Goal: Information Seeking & Learning: Learn about a topic

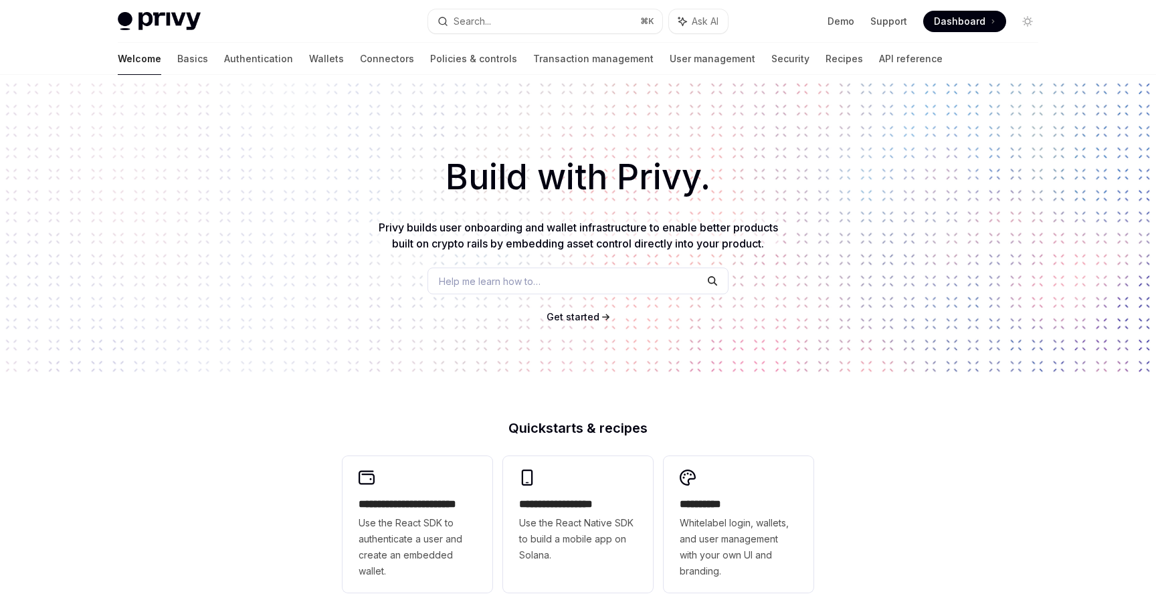
scroll to position [327, 0]
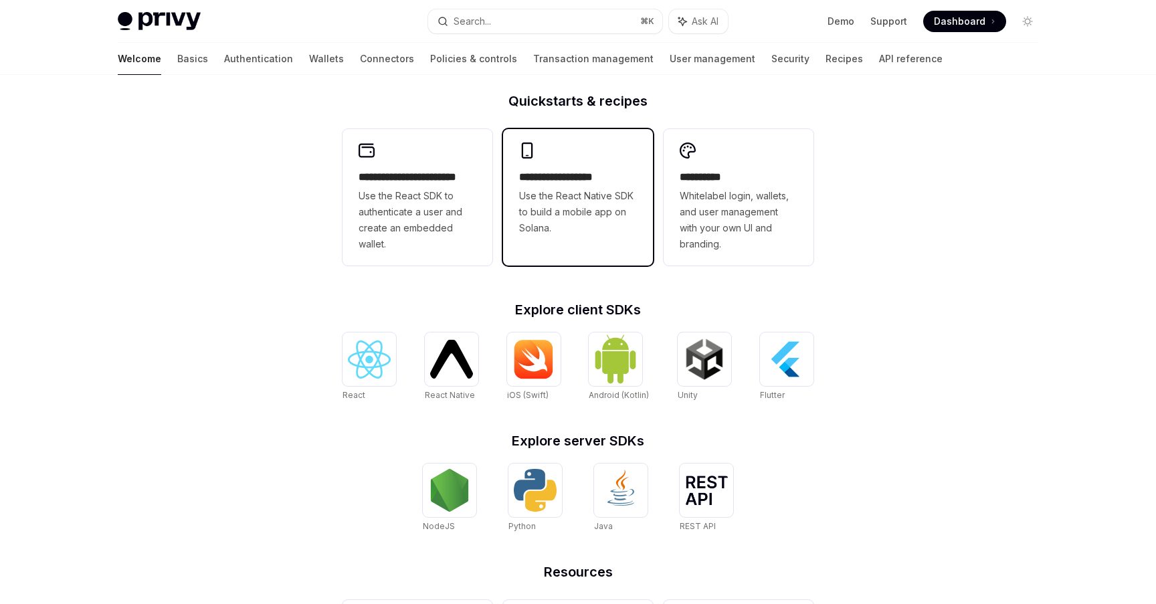
click at [574, 192] on span "Use the React Native SDK to build a mobile app on Solana." at bounding box center [578, 212] width 118 height 48
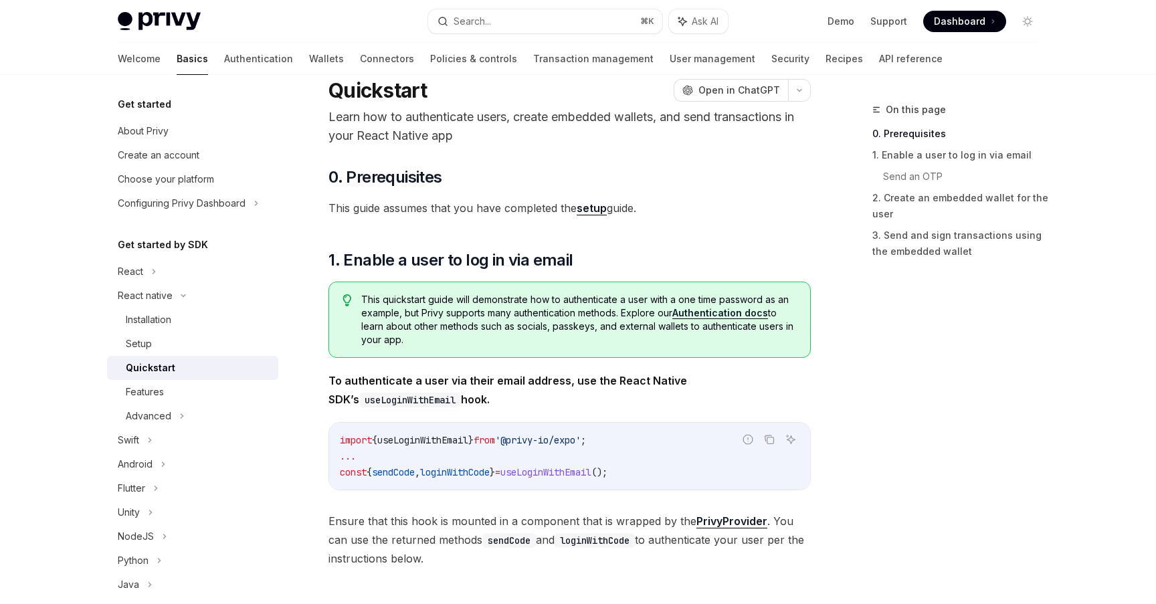
scroll to position [27, 0]
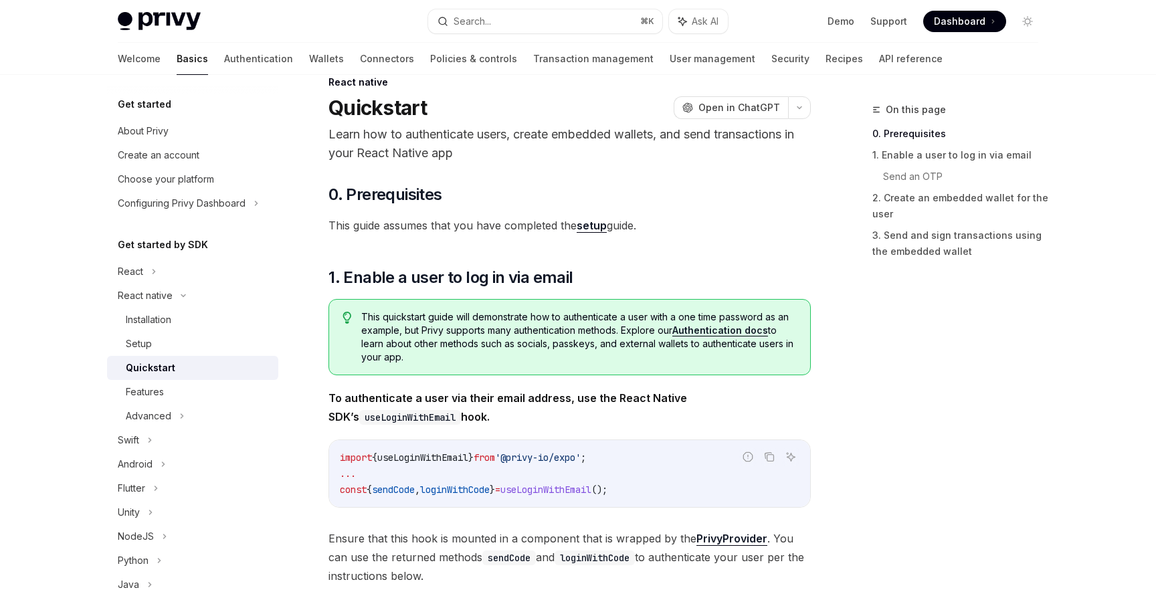
click at [590, 231] on link "setup" at bounding box center [591, 226] width 30 height 14
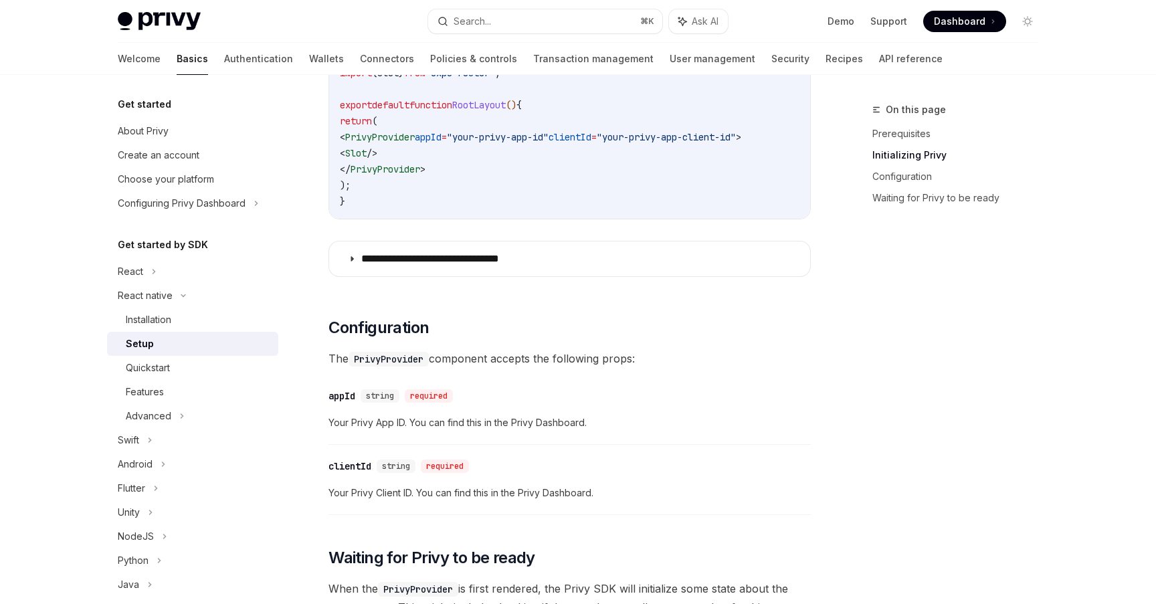
scroll to position [544, 0]
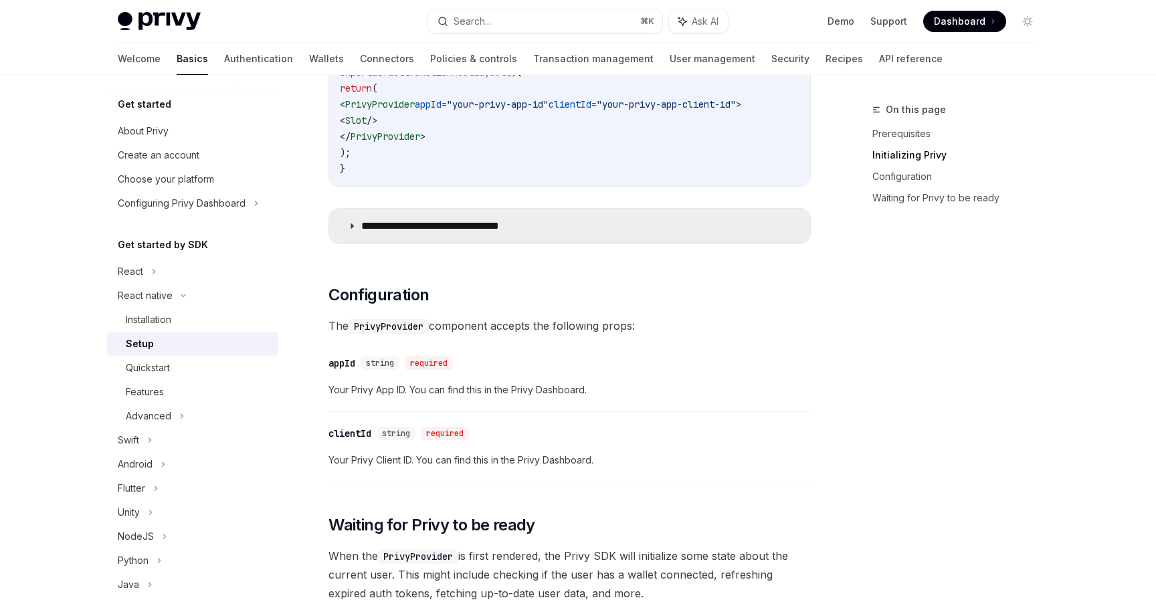
click at [568, 227] on summary "**********" at bounding box center [569, 226] width 481 height 35
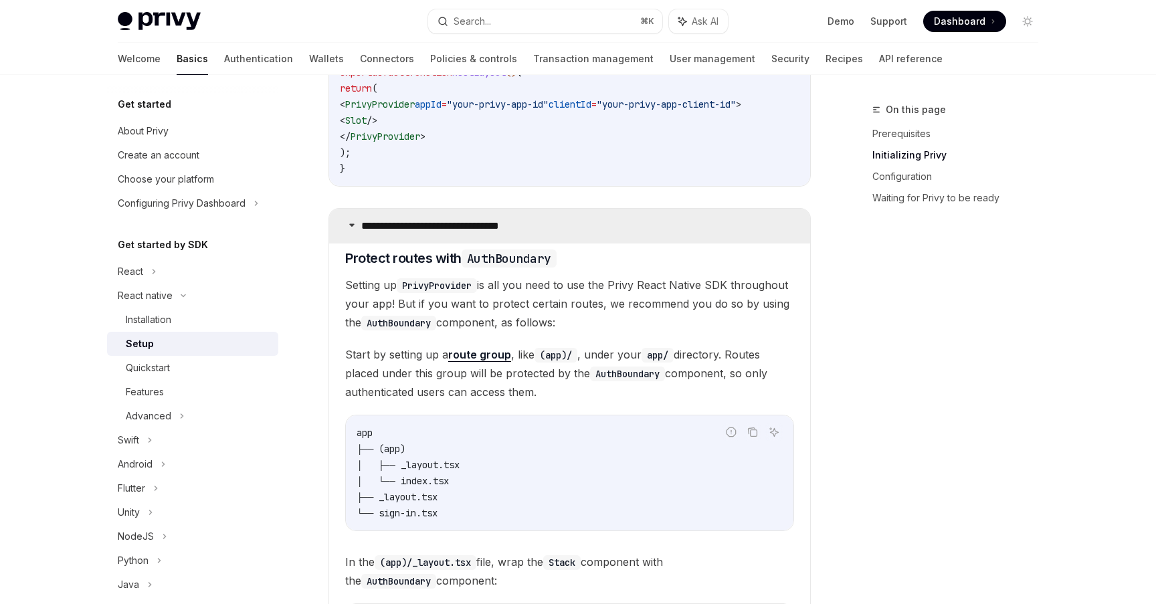
click at [568, 227] on summary "**********" at bounding box center [569, 226] width 481 height 35
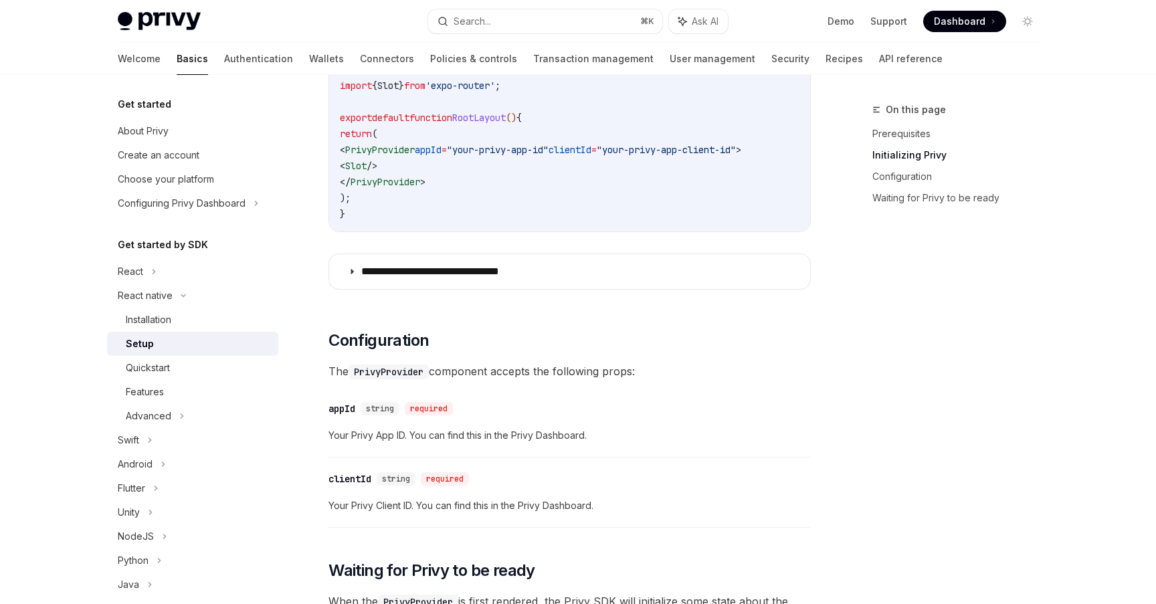
scroll to position [533, 0]
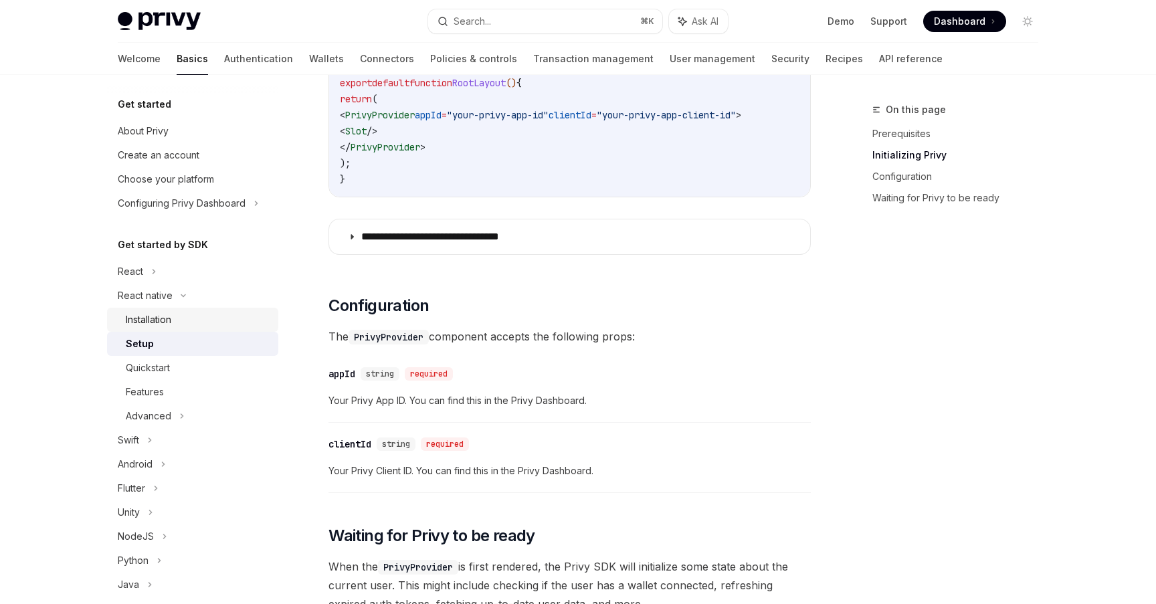
click at [179, 314] on div "Installation" at bounding box center [198, 320] width 144 height 16
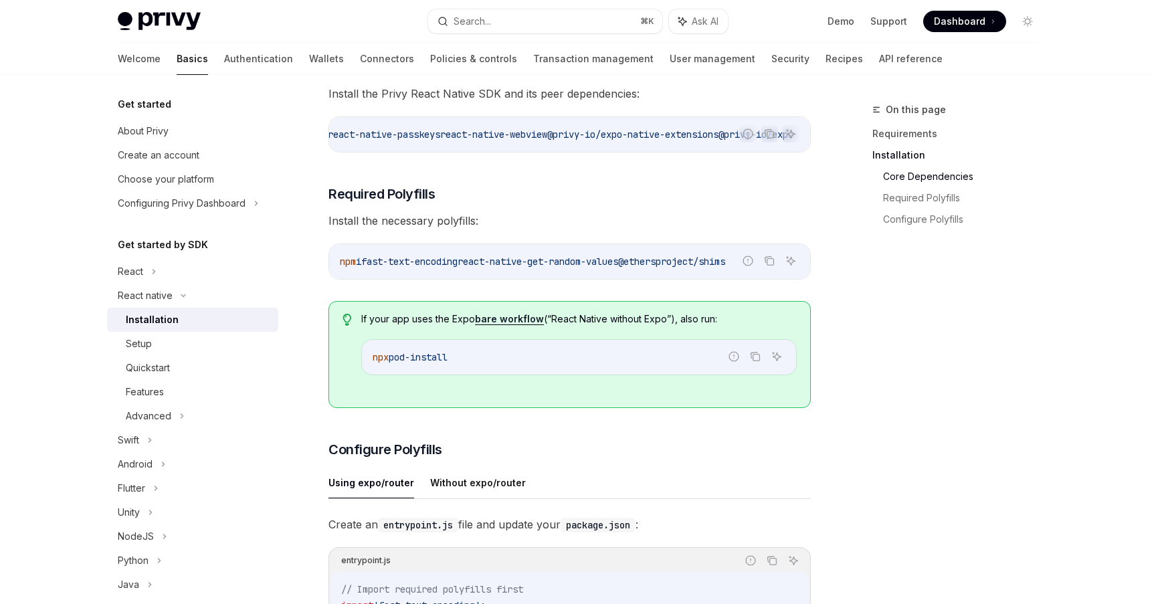
scroll to position [255, 0]
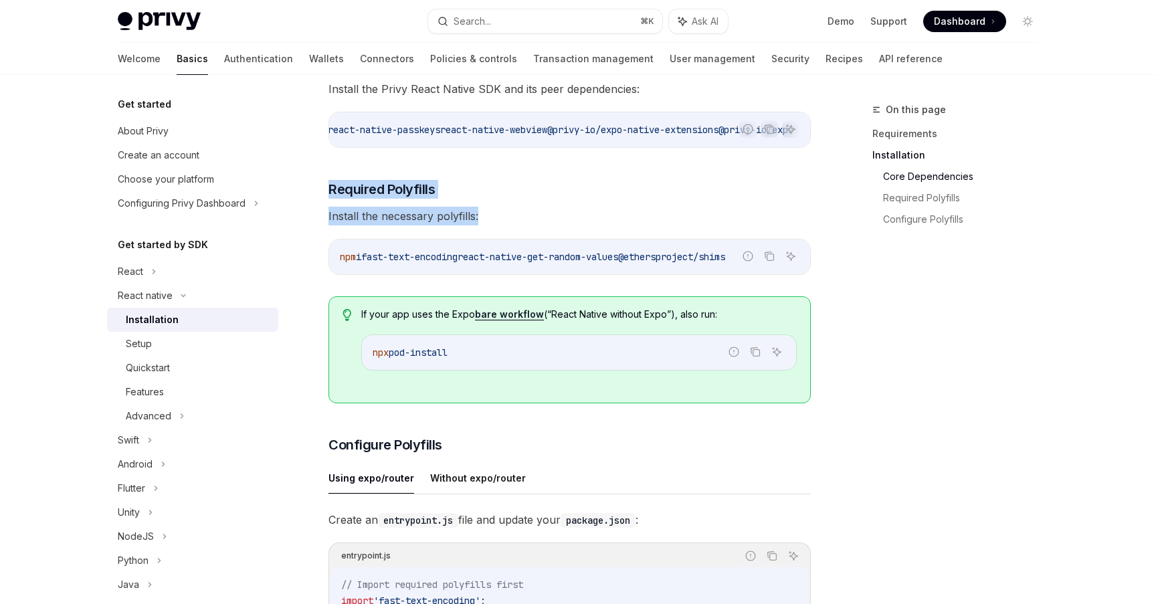
drag, startPoint x: 615, startPoint y: 173, endPoint x: 605, endPoint y: 230, distance: 58.5
click at [605, 230] on div "​ Requirements A React Native project using the latest version iOS and Android …" at bounding box center [569, 516] width 482 height 1205
click at [605, 225] on span "Install the necessary polyfills:" at bounding box center [569, 216] width 482 height 19
drag, startPoint x: 605, startPoint y: 230, endPoint x: 605, endPoint y: 194, distance: 36.1
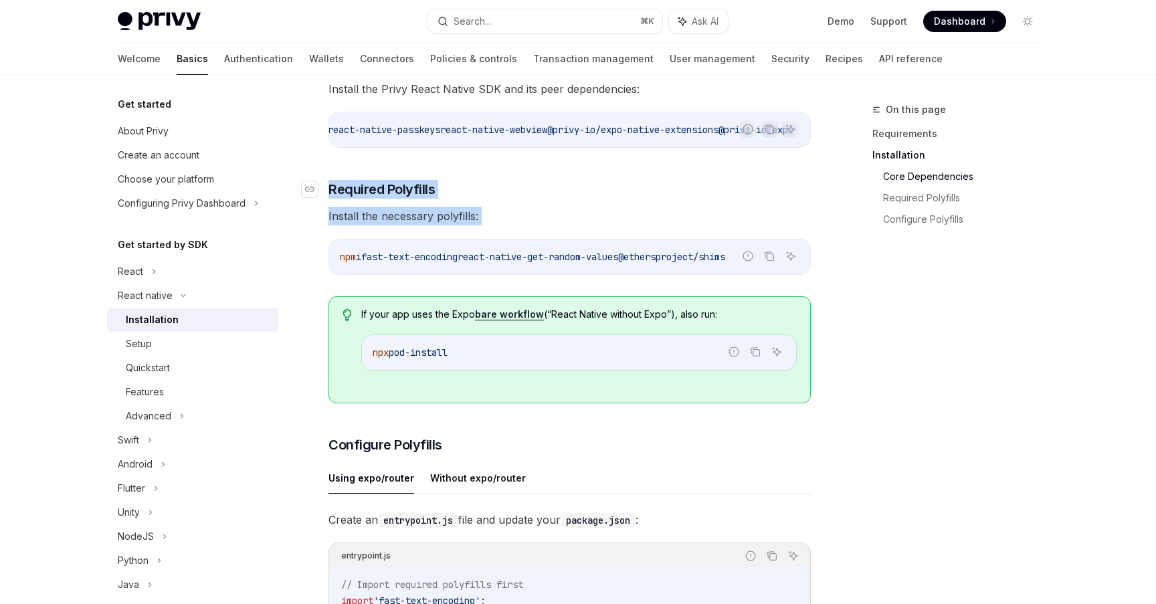
click at [605, 194] on div "​ Requirements A React Native project using the latest version iOS and Android …" at bounding box center [569, 516] width 482 height 1205
click at [605, 194] on h3 "​ Required Polyfills" at bounding box center [569, 189] width 482 height 19
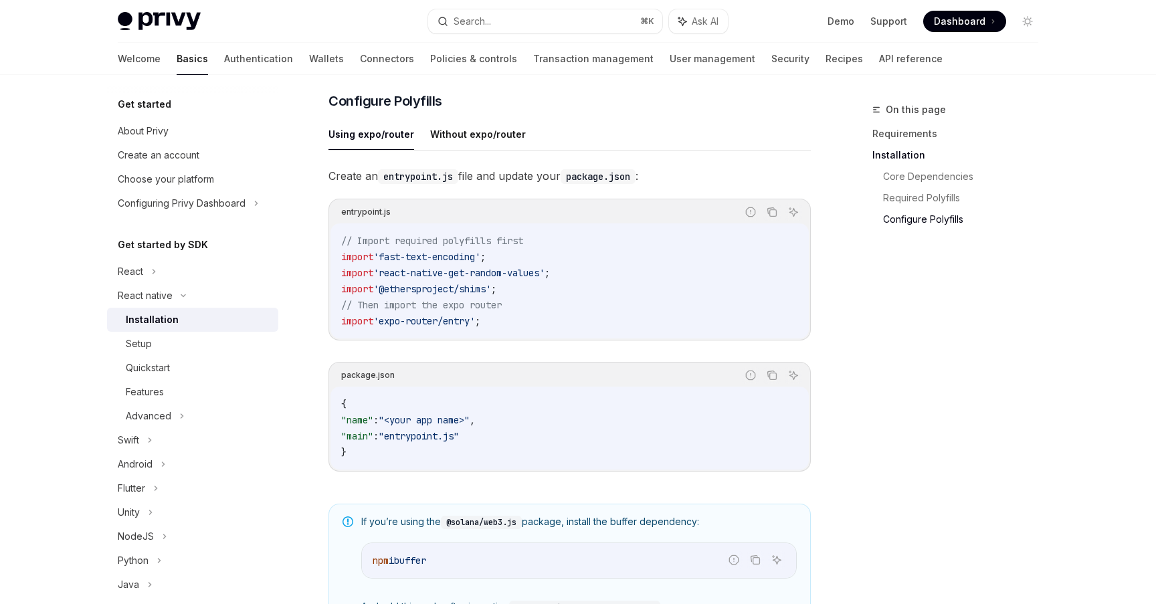
scroll to position [601, 0]
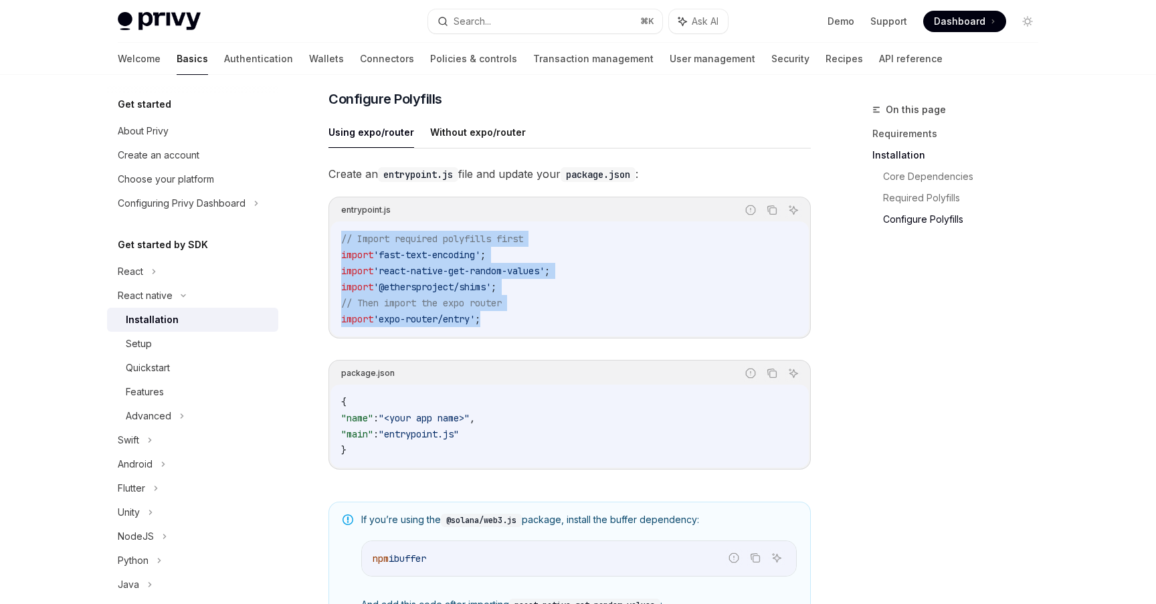
drag, startPoint x: 573, startPoint y: 202, endPoint x: 568, endPoint y: 325, distance: 123.2
click at [568, 326] on div "entrypoint.js Report incorrect code Copy Ask AI // Import required polyfills fi…" at bounding box center [569, 268] width 482 height 142
click at [568, 325] on code "// Import required polyfills first import 'fast-text-encoding' ; import 'react-…" at bounding box center [569, 279] width 457 height 96
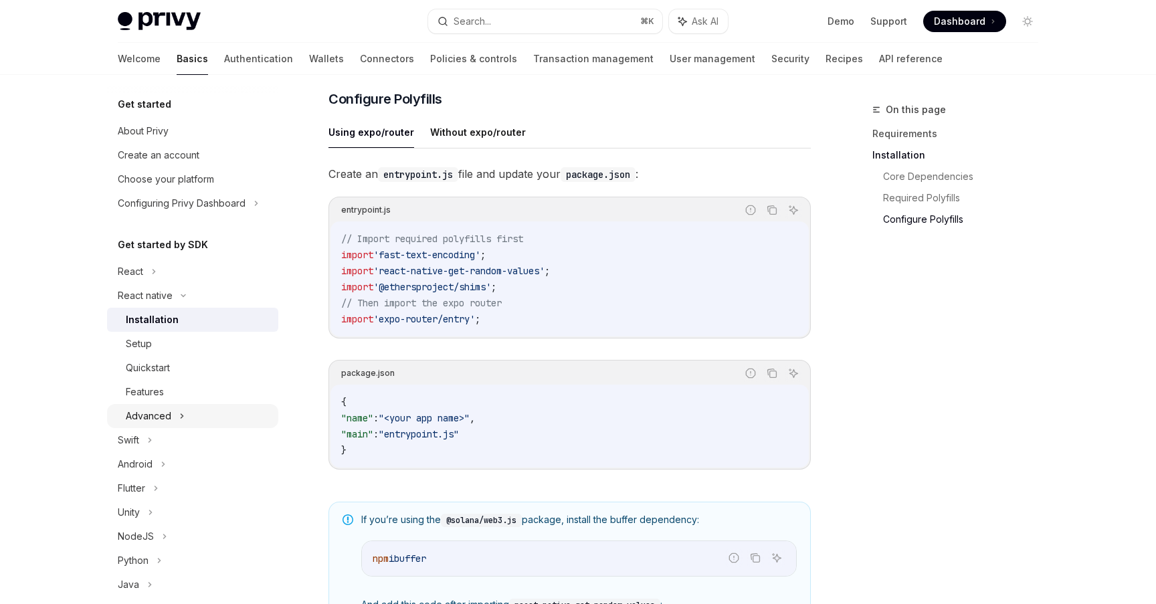
click at [188, 405] on div "Advanced" at bounding box center [192, 416] width 171 height 24
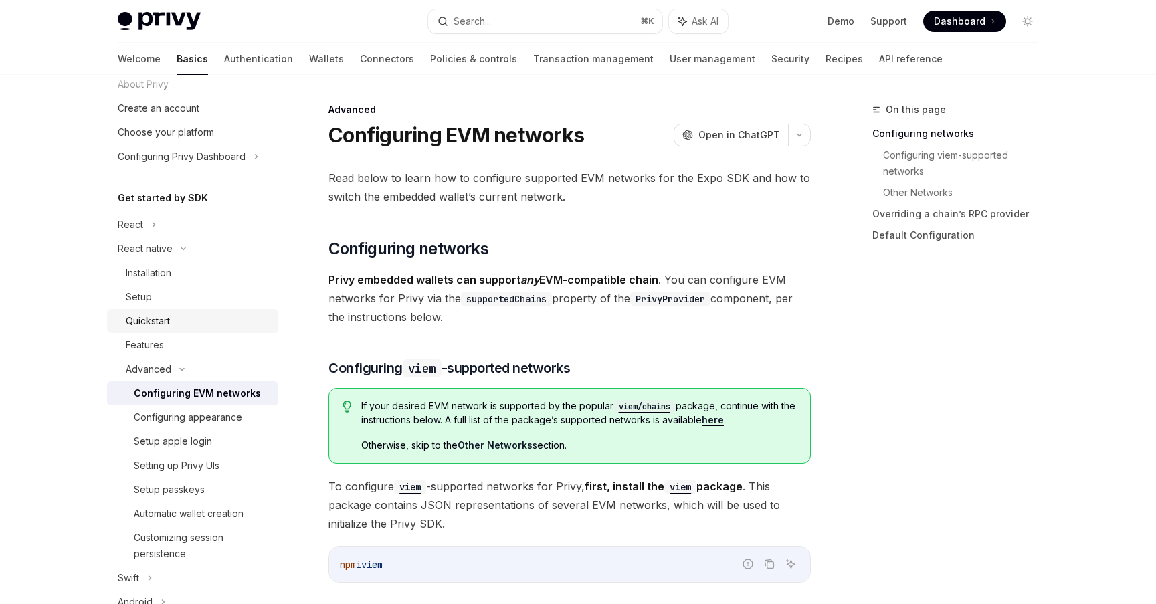
scroll to position [62, 0]
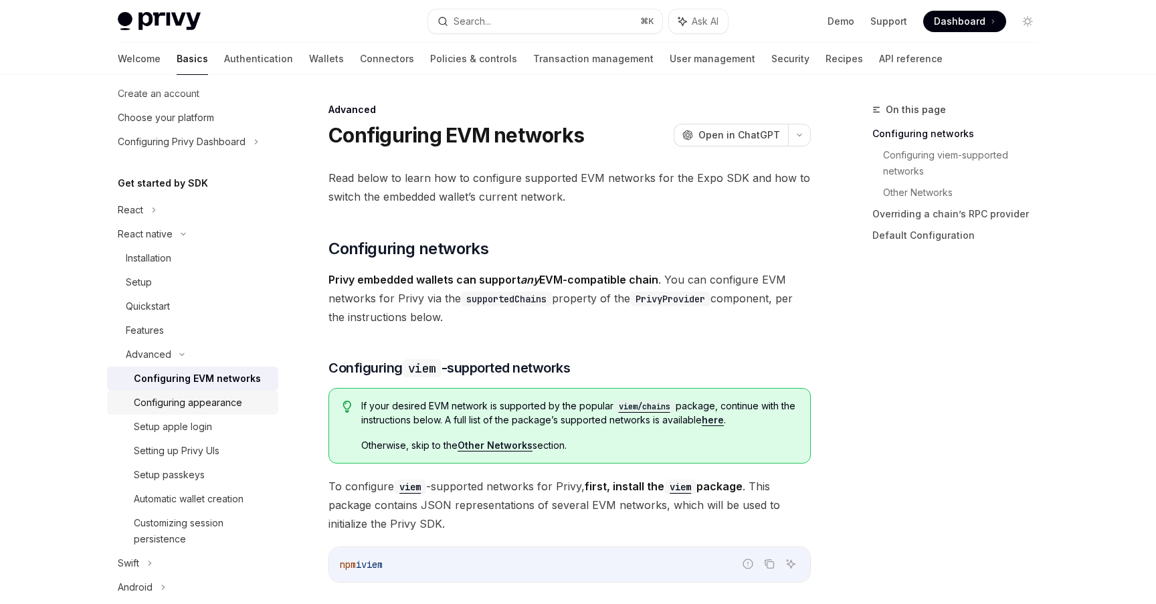
click at [238, 404] on div "Configuring appearance" at bounding box center [188, 403] width 108 height 16
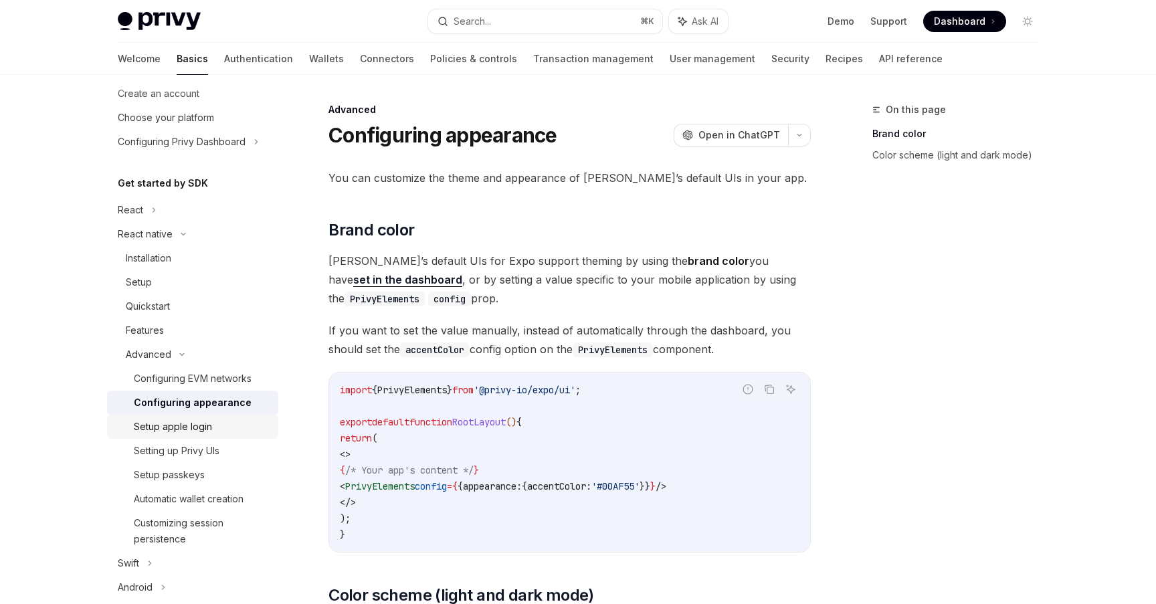
click at [241, 415] on link "Setup apple login" at bounding box center [192, 427] width 171 height 24
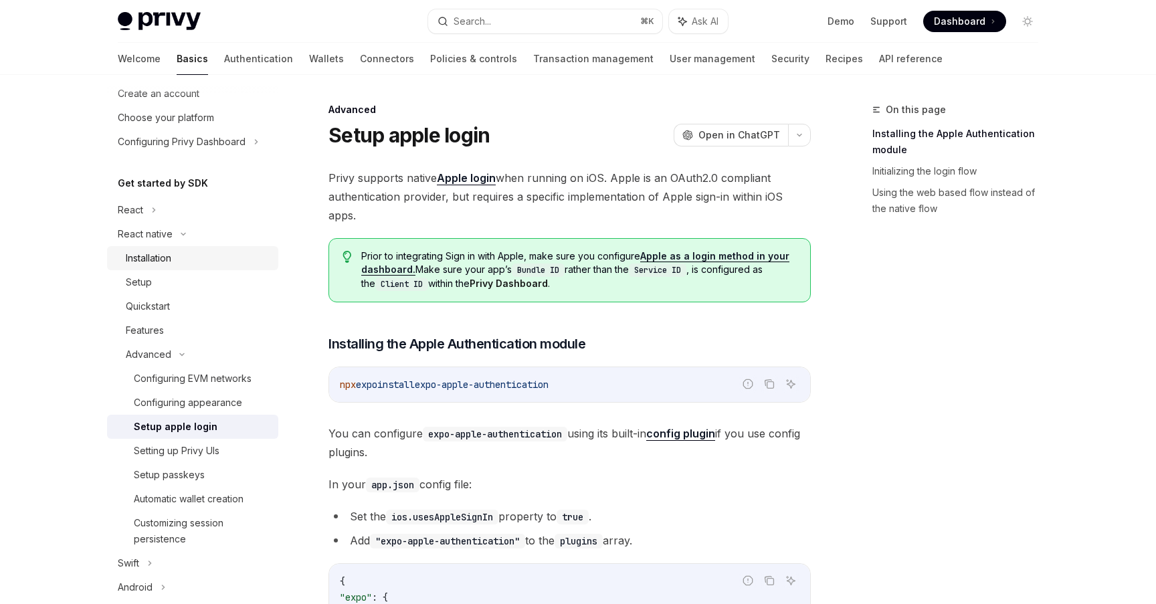
click at [221, 265] on div "Installation" at bounding box center [198, 258] width 144 height 16
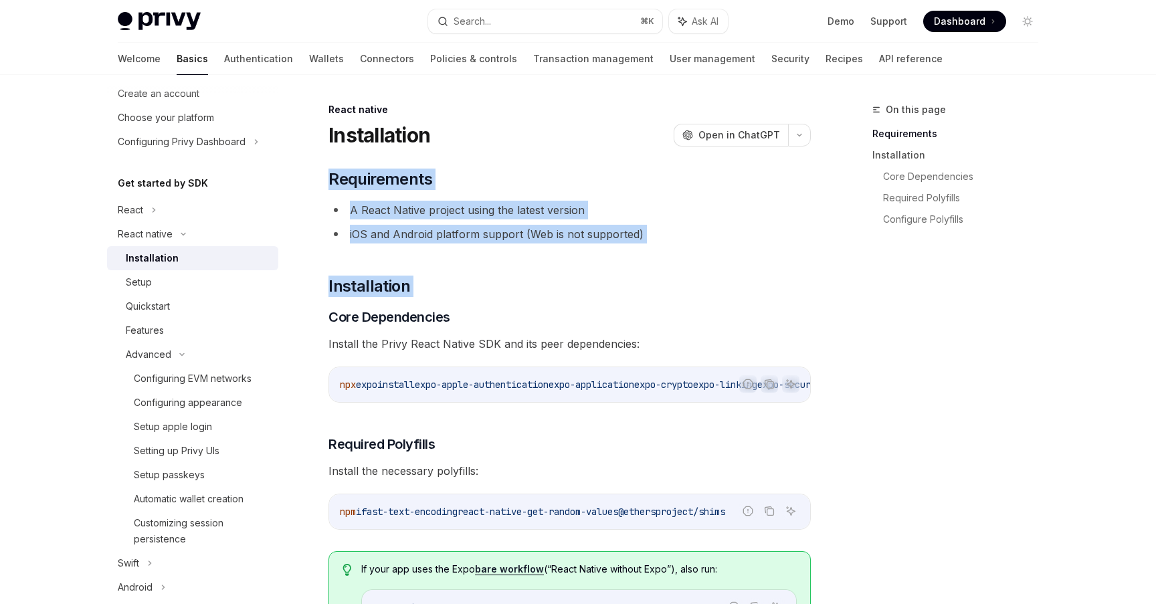
drag, startPoint x: 611, startPoint y: 301, endPoint x: 615, endPoint y: 166, distance: 135.1
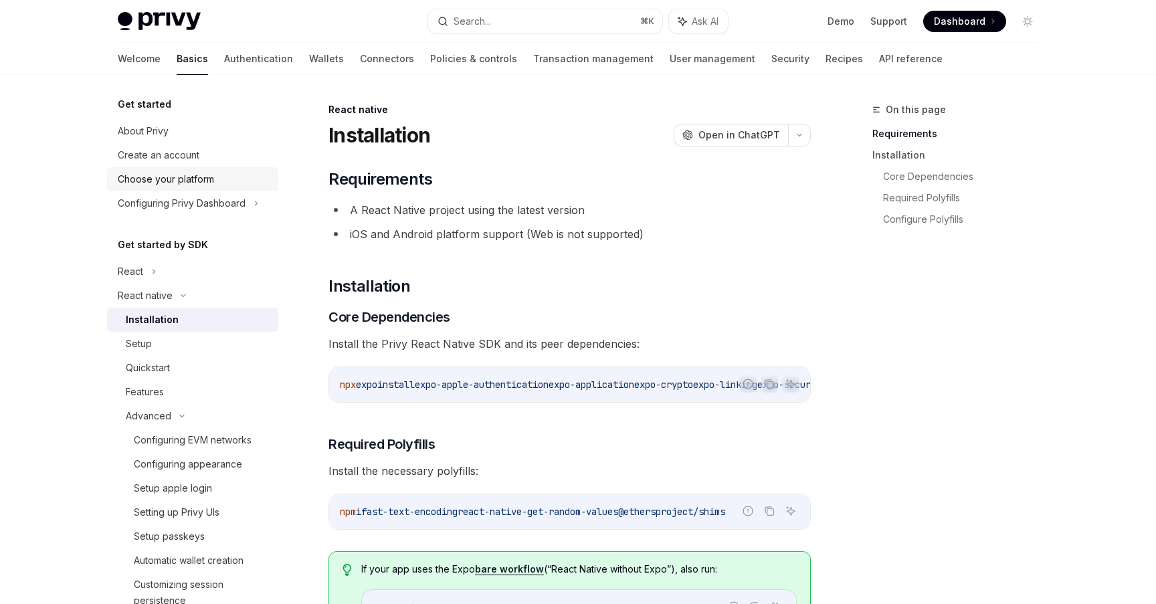
click at [231, 187] on div "Choose your platform" at bounding box center [194, 179] width 152 height 16
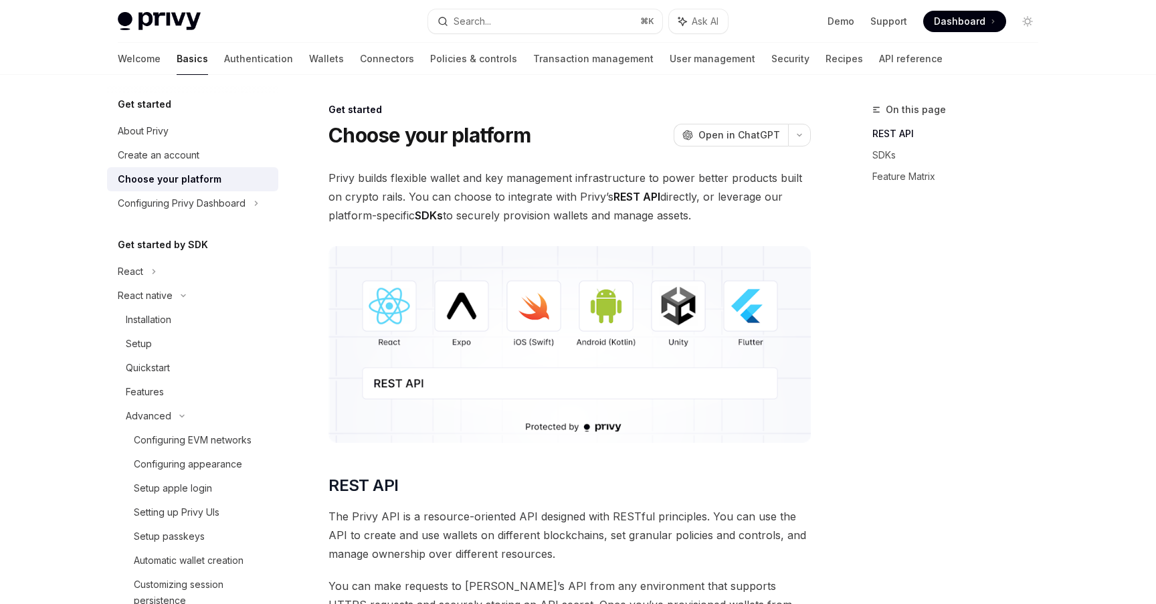
scroll to position [3, 0]
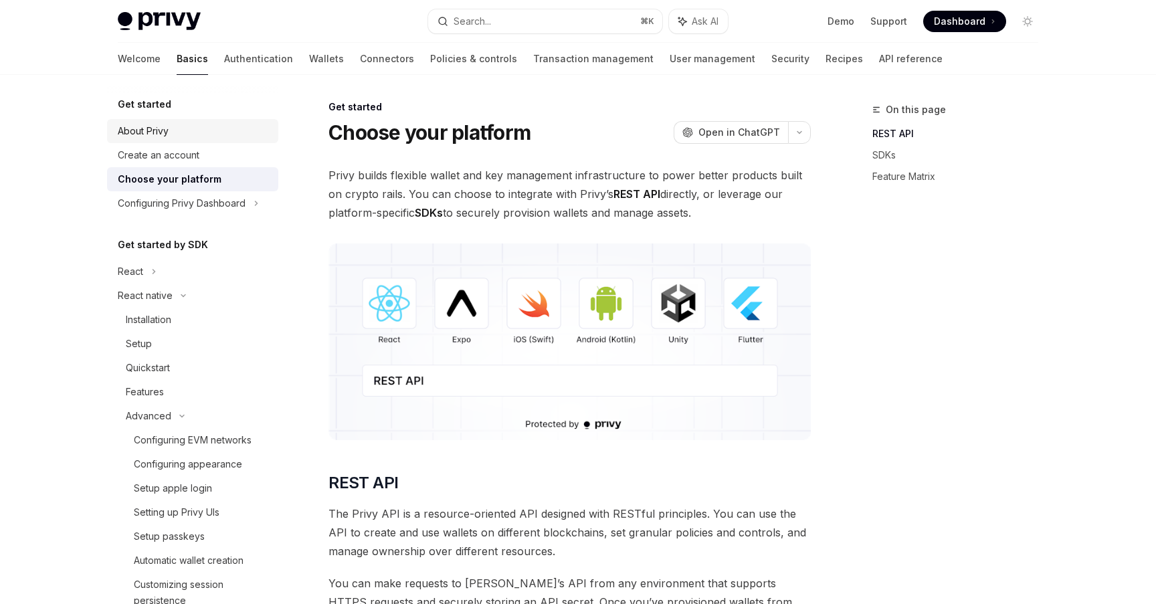
click at [221, 138] on div "About Privy" at bounding box center [194, 131] width 152 height 16
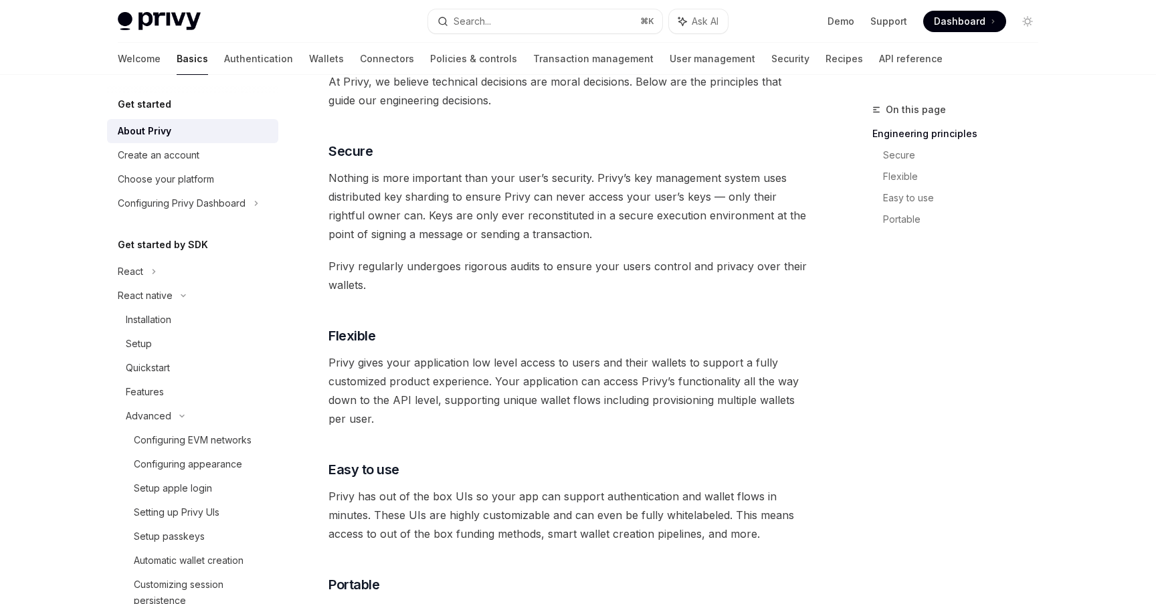
scroll to position [465, 0]
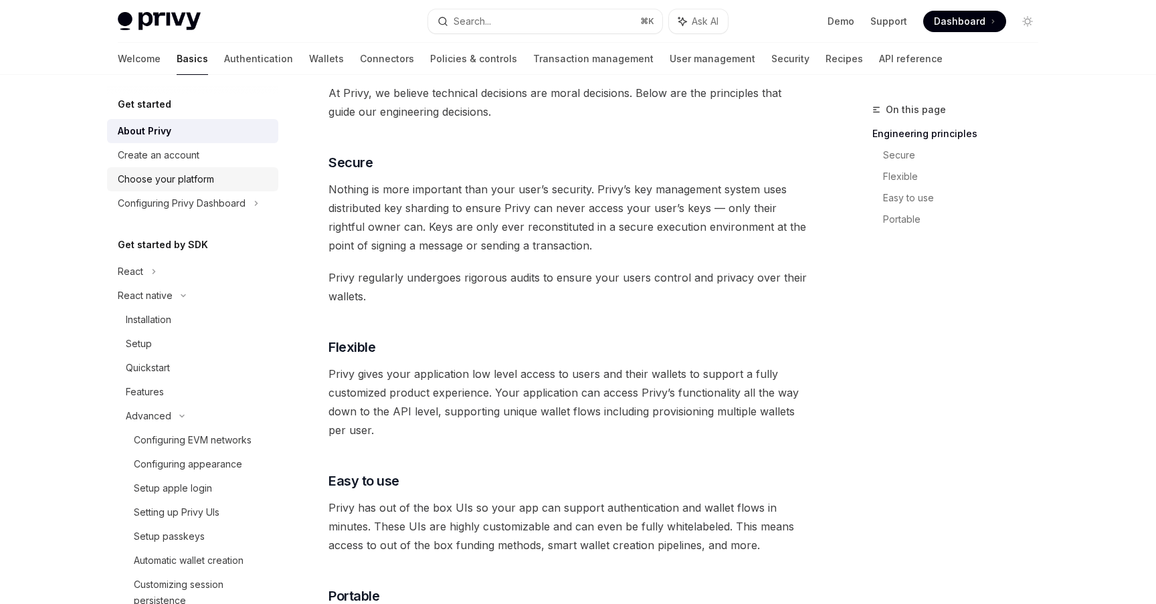
click at [236, 168] on link "Choose your platform" at bounding box center [192, 179] width 171 height 24
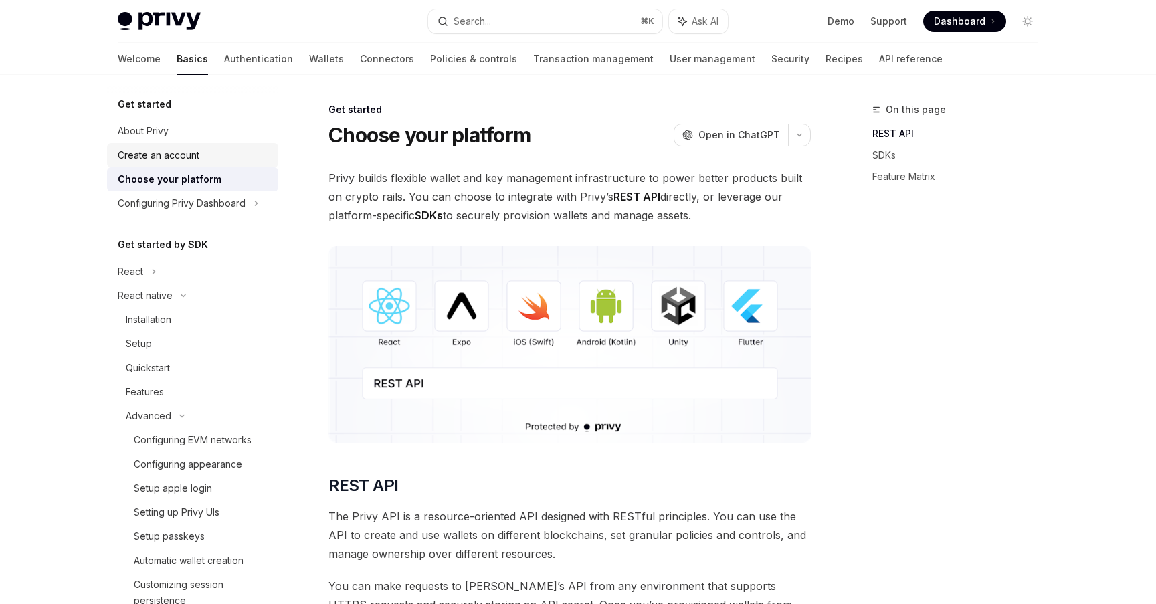
click at [229, 146] on link "Create an account" at bounding box center [192, 155] width 171 height 24
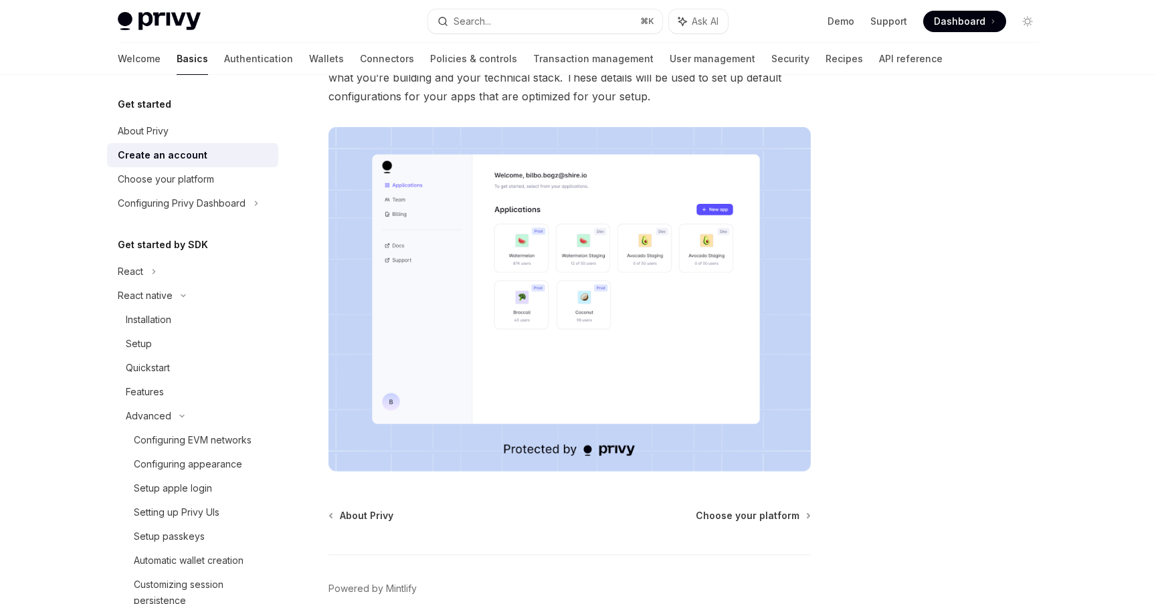
scroll to position [145, 0]
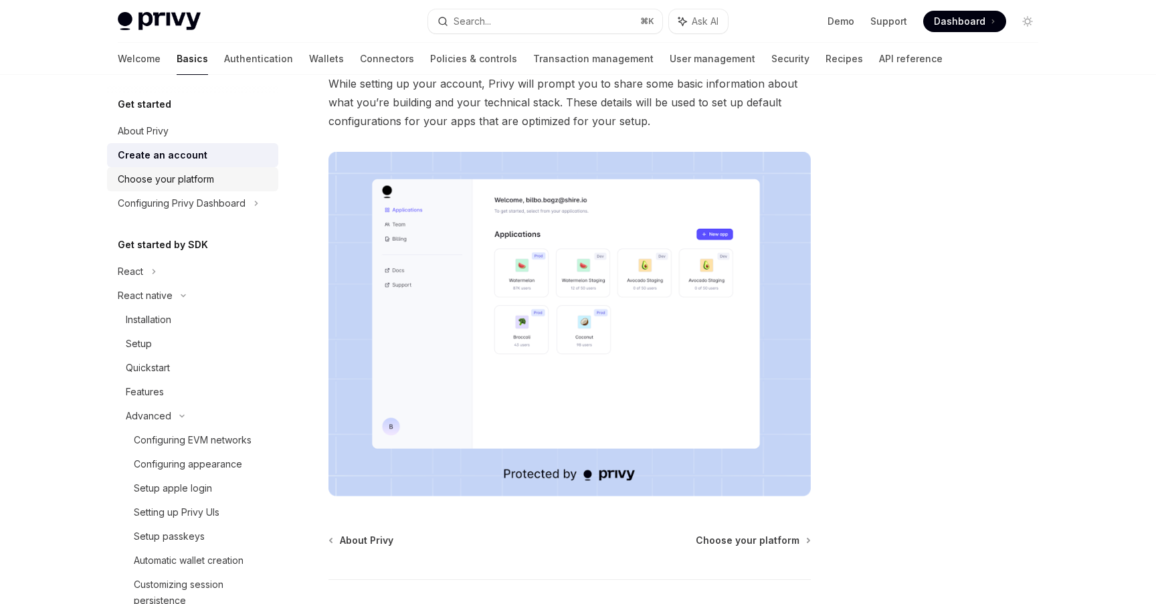
click at [229, 172] on div "Choose your platform" at bounding box center [194, 179] width 152 height 16
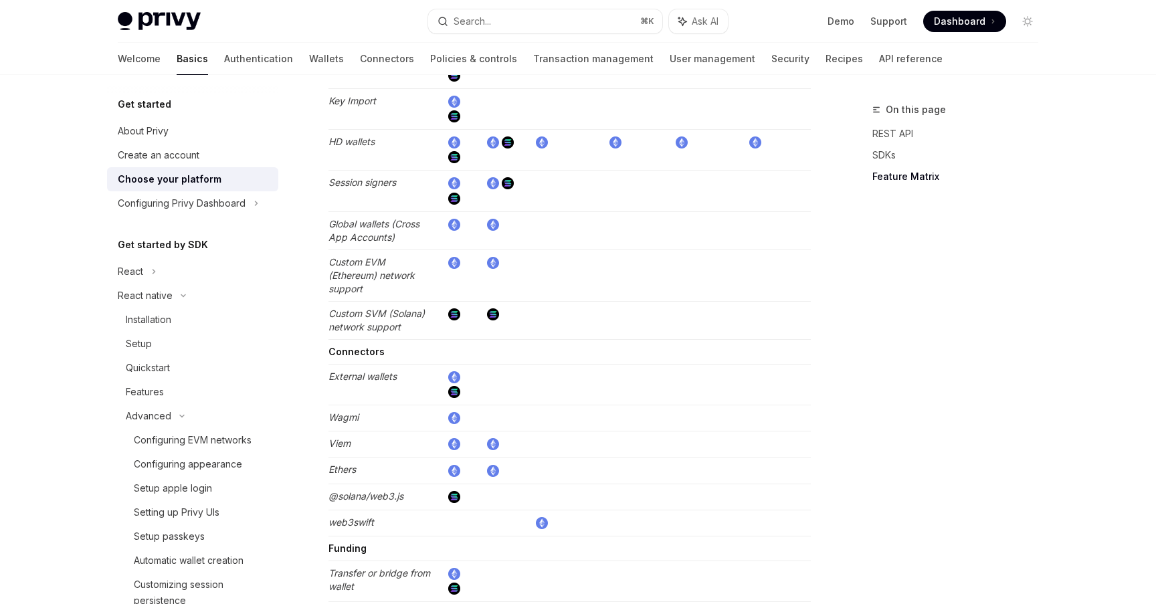
scroll to position [2473, 0]
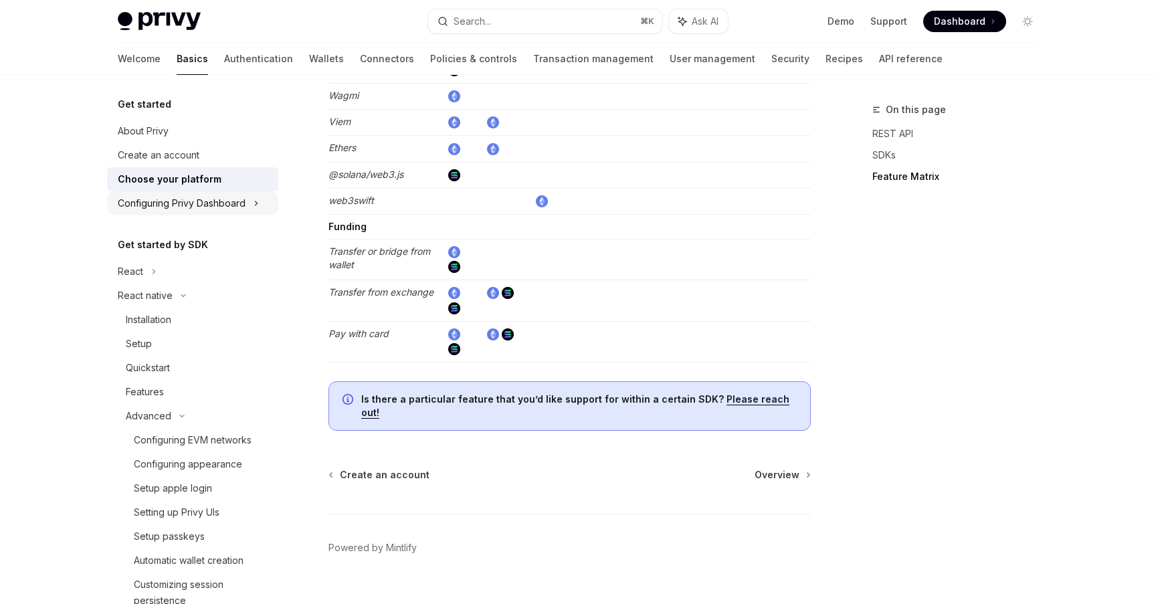
click at [260, 203] on div "Configuring Privy Dashboard" at bounding box center [192, 203] width 171 height 24
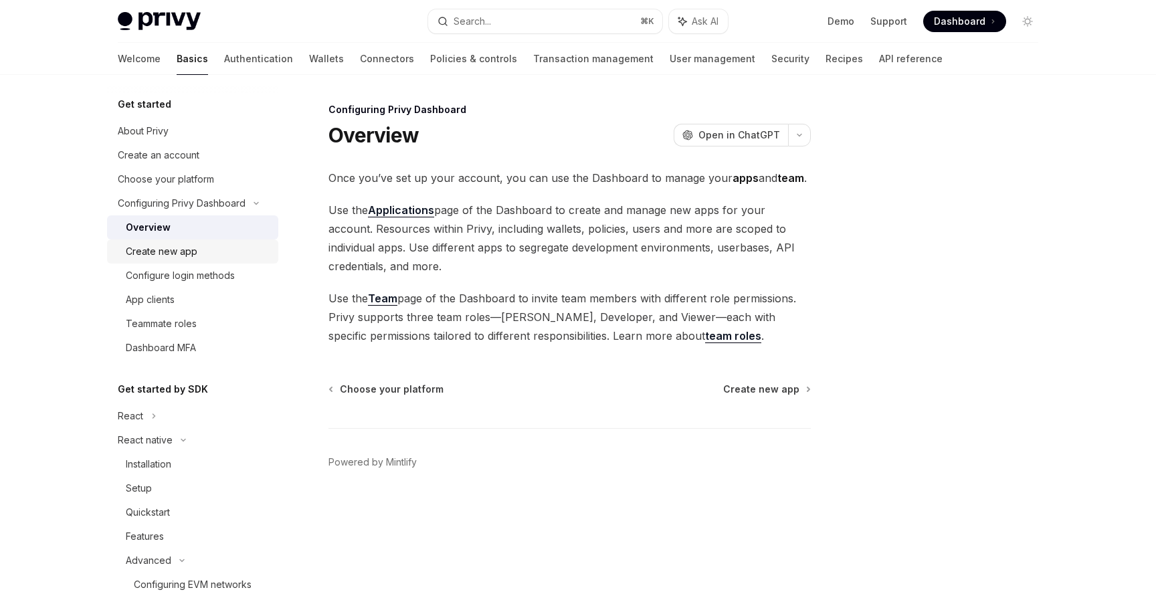
click at [255, 252] on div "Create new app" at bounding box center [198, 251] width 144 height 16
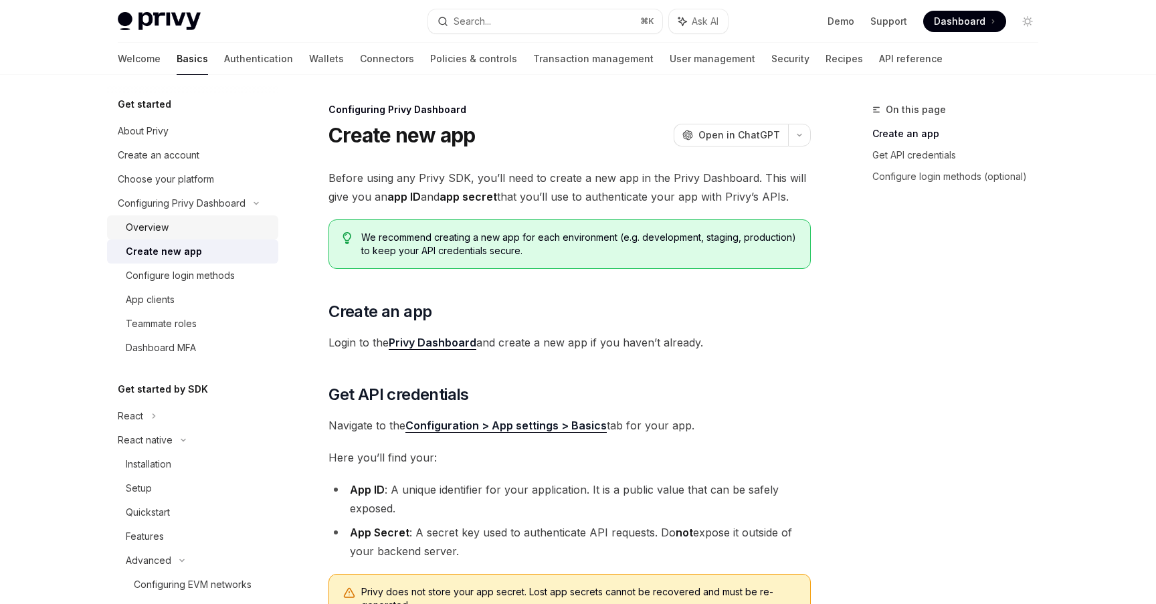
click at [243, 230] on div "Overview" at bounding box center [198, 227] width 144 height 16
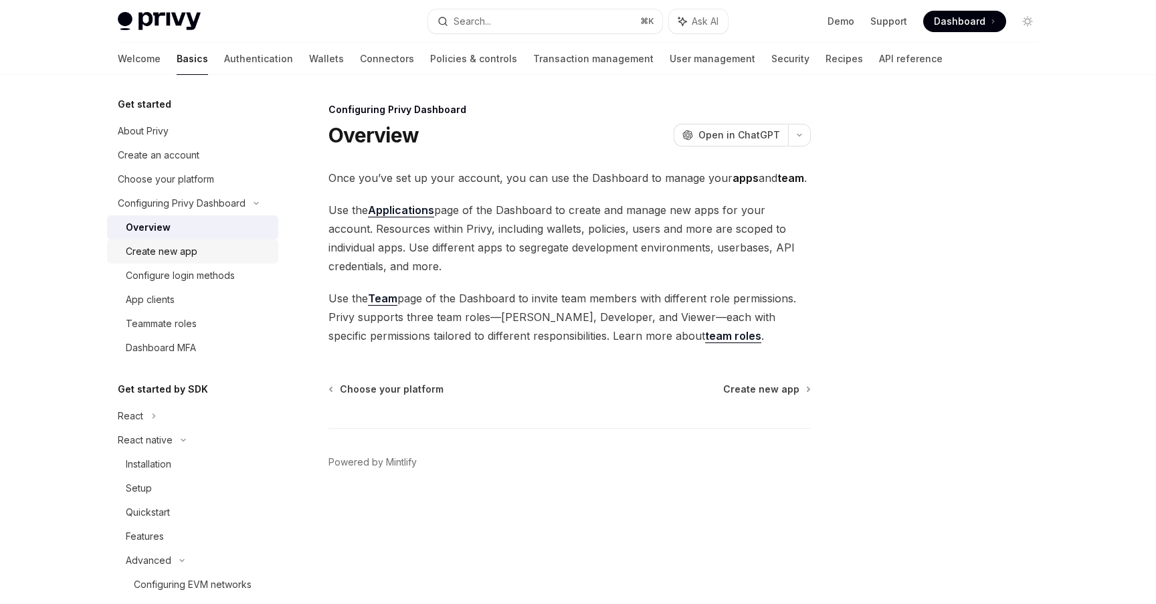
click at [201, 256] on div "Create new app" at bounding box center [198, 251] width 144 height 16
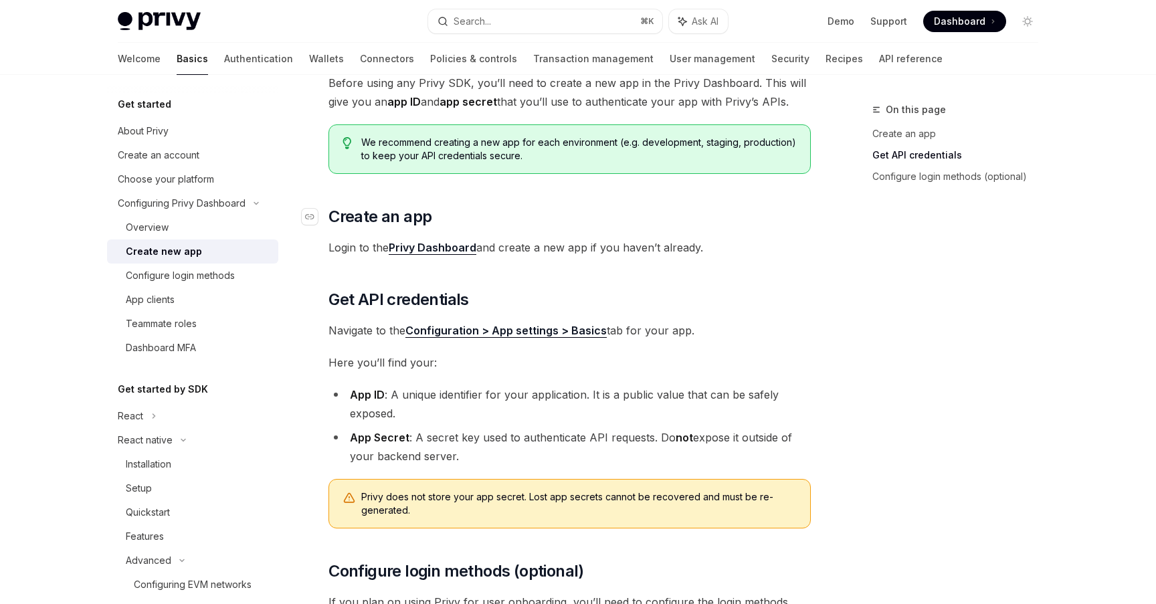
scroll to position [338, 0]
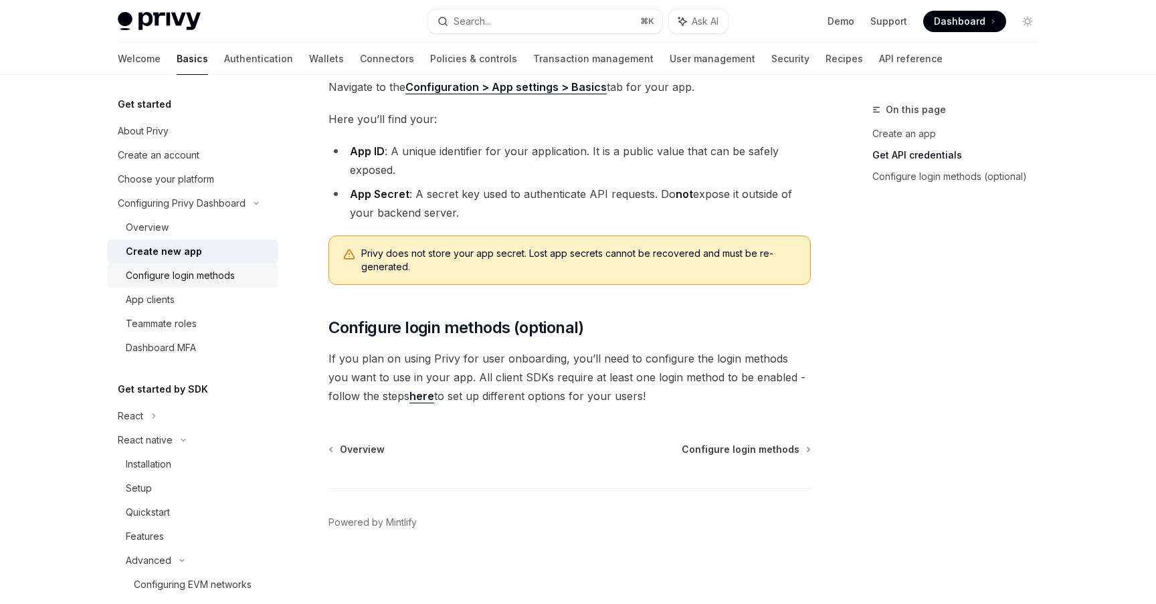
click at [219, 282] on div "Configure login methods" at bounding box center [180, 275] width 109 height 16
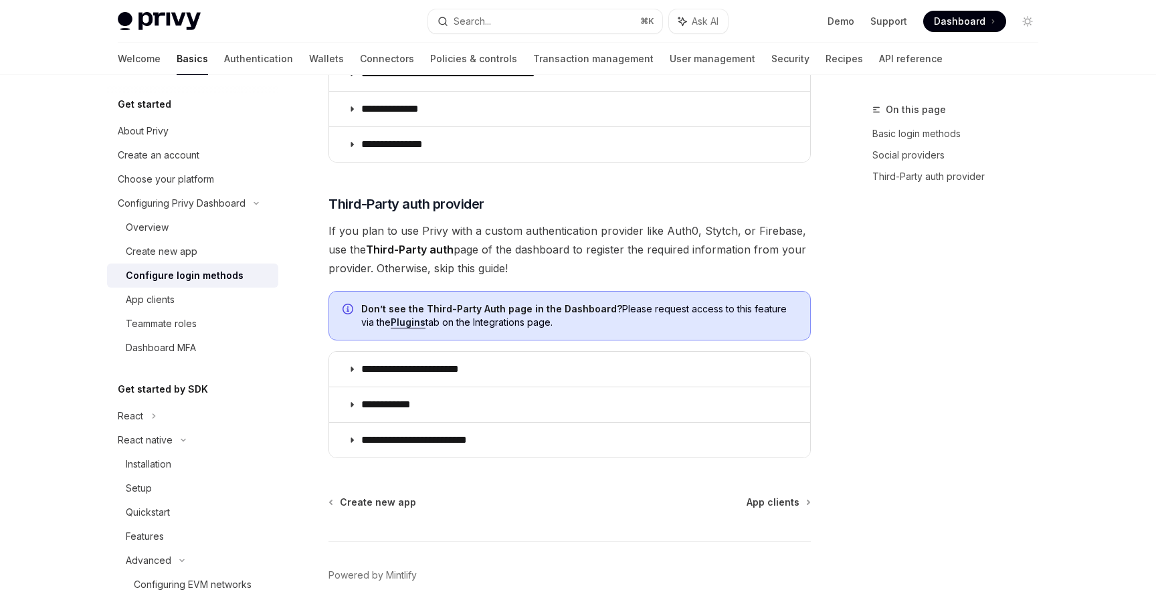
scroll to position [678, 0]
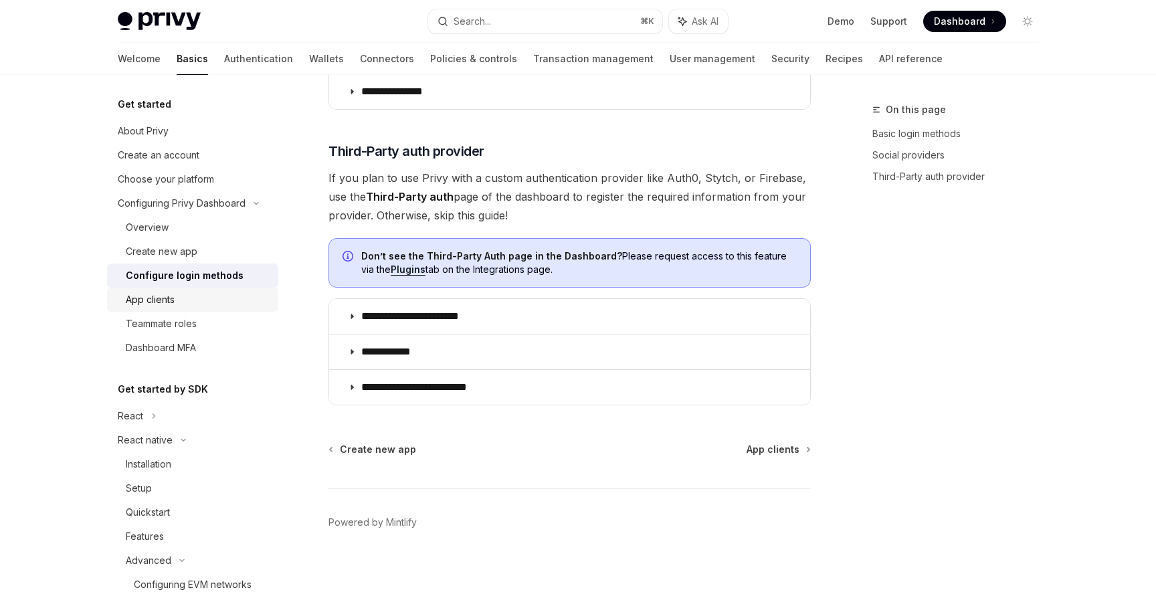
click at [223, 293] on div "App clients" at bounding box center [198, 300] width 144 height 16
type textarea "*"
